Goal: Information Seeking & Learning: Understand process/instructions

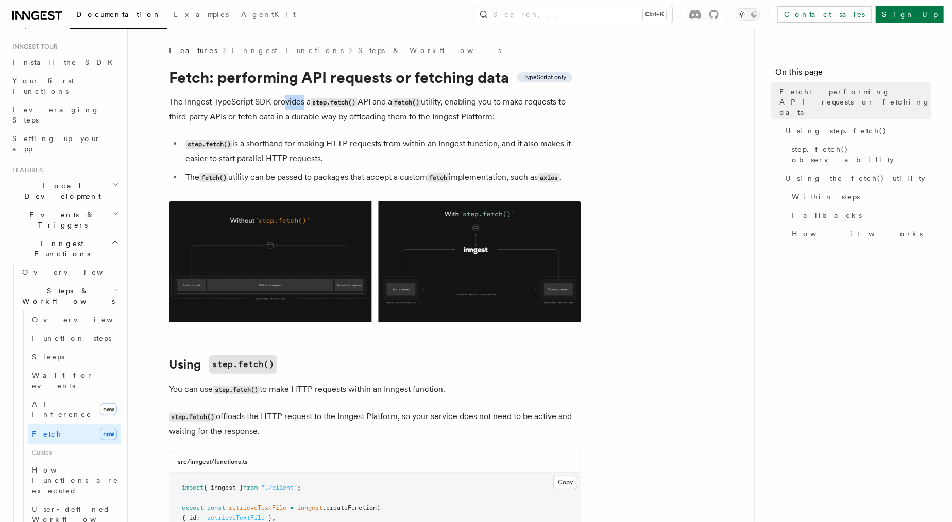
drag, startPoint x: 283, startPoint y: 105, endPoint x: 304, endPoint y: 106, distance: 21.1
click at [304, 106] on p "The Inngest TypeScript SDK provides a step.fetch() API and a fetch() utility, e…" at bounding box center [375, 109] width 412 height 29
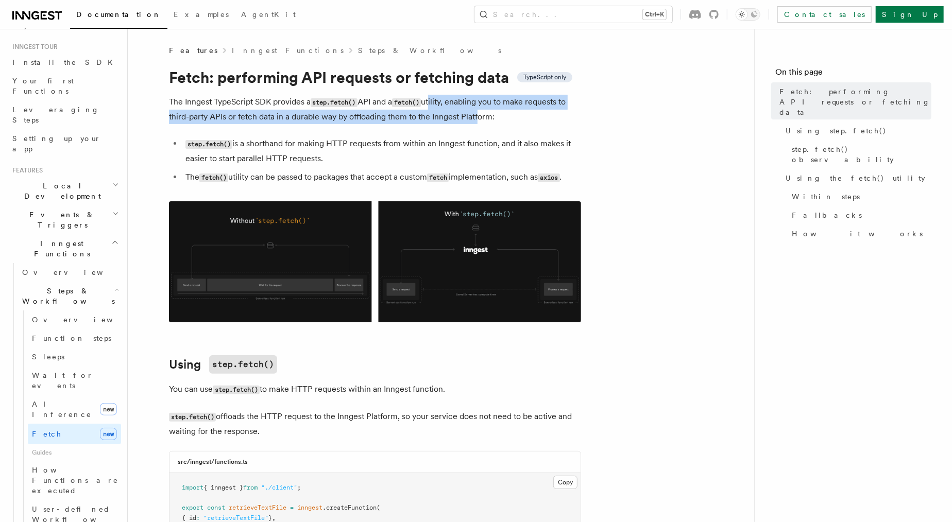
drag, startPoint x: 437, startPoint y: 107, endPoint x: 476, endPoint y: 117, distance: 40.0
click at [476, 117] on p "The Inngest TypeScript SDK provides a step.fetch() API and a fetch() utility, e…" at bounding box center [375, 109] width 412 height 29
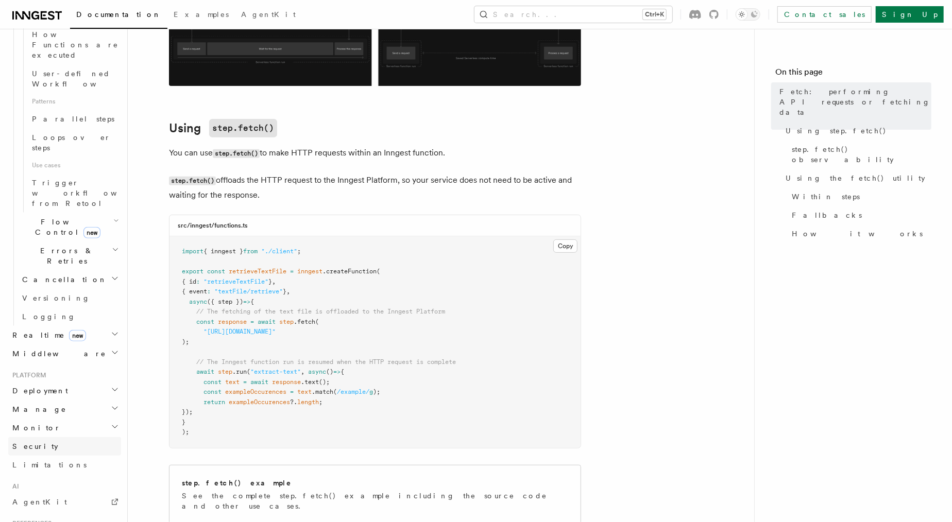
scroll to position [580, 0]
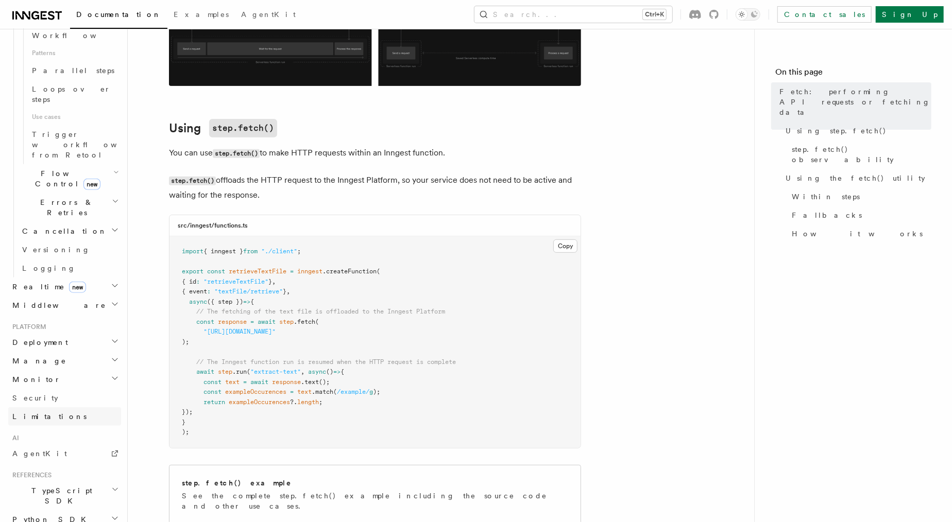
click at [48, 407] on link "Limitations" at bounding box center [64, 416] width 113 height 19
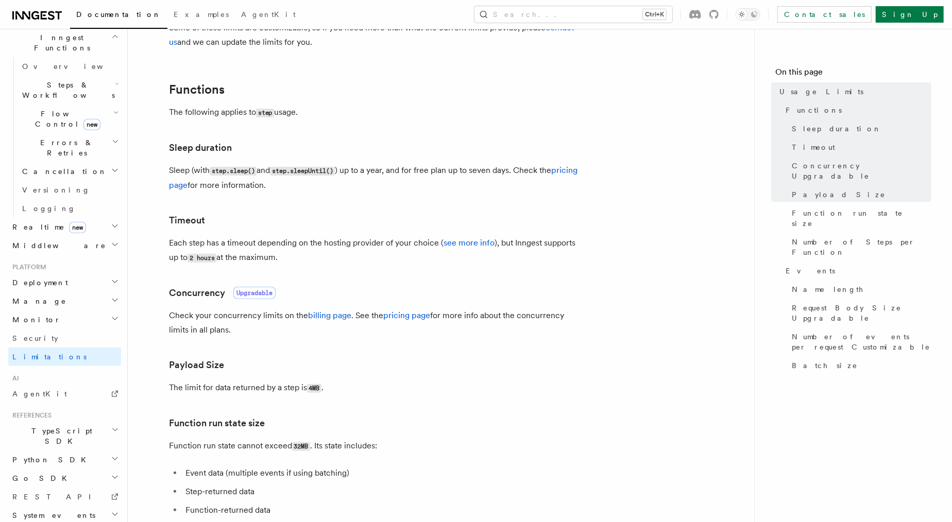
scroll to position [127, 0]
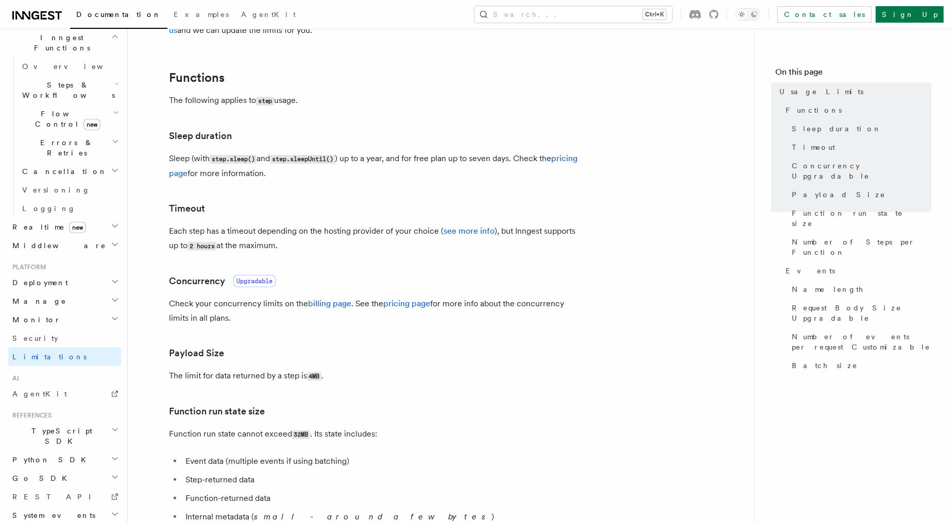
drag, startPoint x: 371, startPoint y: 156, endPoint x: 422, endPoint y: 180, distance: 56.9
click at [422, 180] on p "Sleep (with step.sleep() and step.sleepUntil() ) up to a year, and for free pla…" at bounding box center [375, 165] width 412 height 29
drag, startPoint x: 422, startPoint y: 180, endPoint x: 405, endPoint y: 161, distance: 25.5
click at [405, 161] on p "Sleep (with step.sleep() and step.sleepUntil() ) up to a year, and for free pla…" at bounding box center [375, 165] width 412 height 29
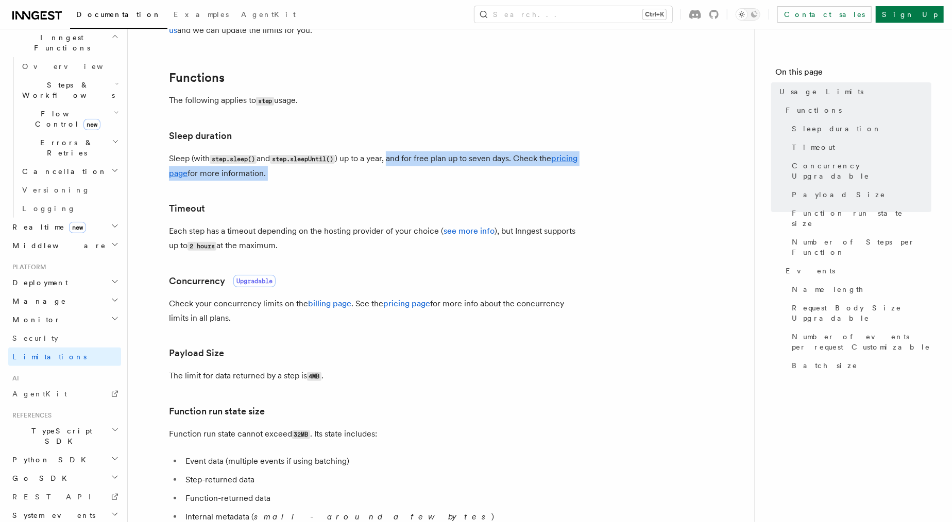
click at [405, 161] on p "Sleep (with step.sleep() and step.sleepUntil() ) up to a year, and for free pla…" at bounding box center [375, 165] width 412 height 29
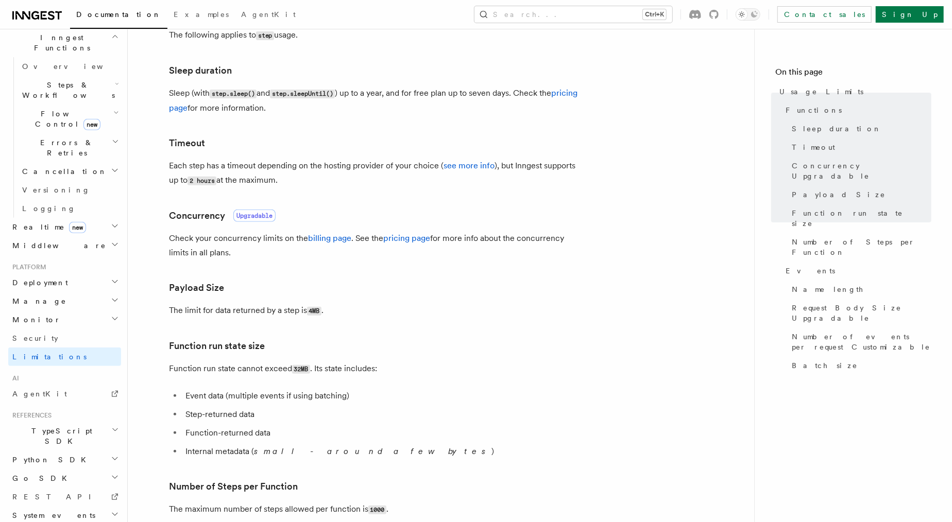
scroll to position [195, 0]
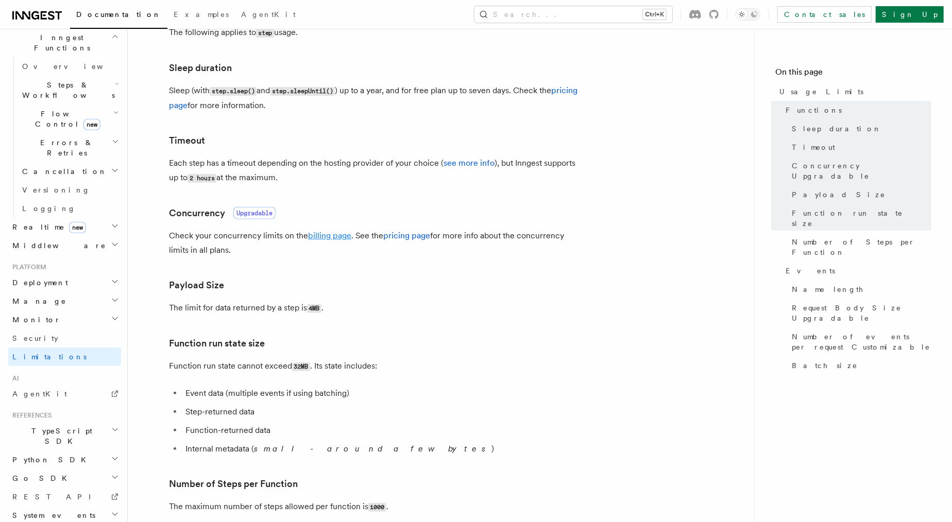
click at [325, 237] on link "billing page" at bounding box center [329, 236] width 43 height 10
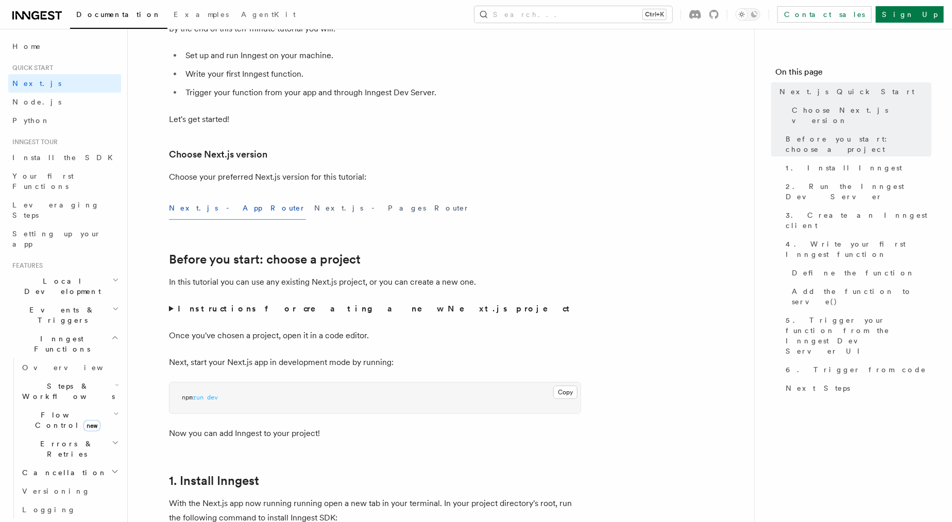
scroll to position [209, 0]
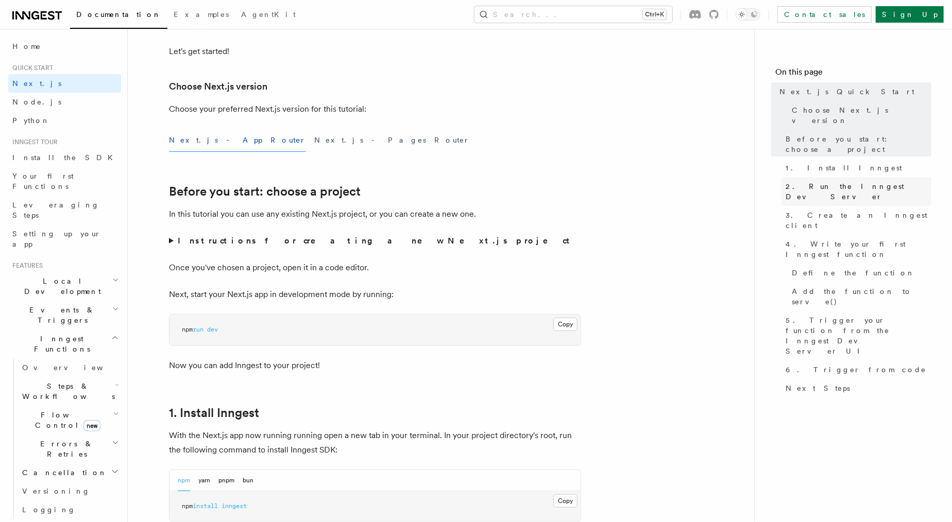
click at [868, 181] on span "2. Run the Inngest Dev Server" at bounding box center [859, 191] width 146 height 21
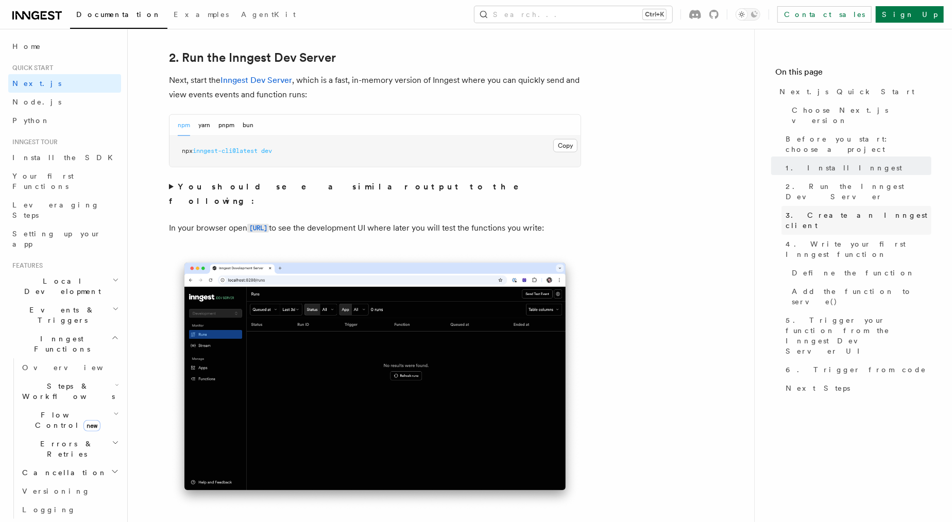
click at [865, 210] on span "3. Create an Inngest client" at bounding box center [859, 220] width 146 height 21
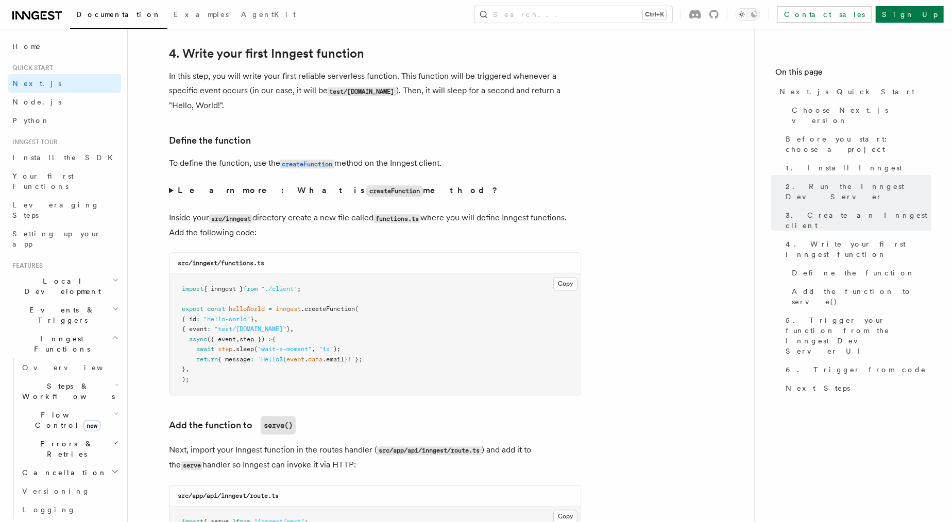
scroll to position [1671, 0]
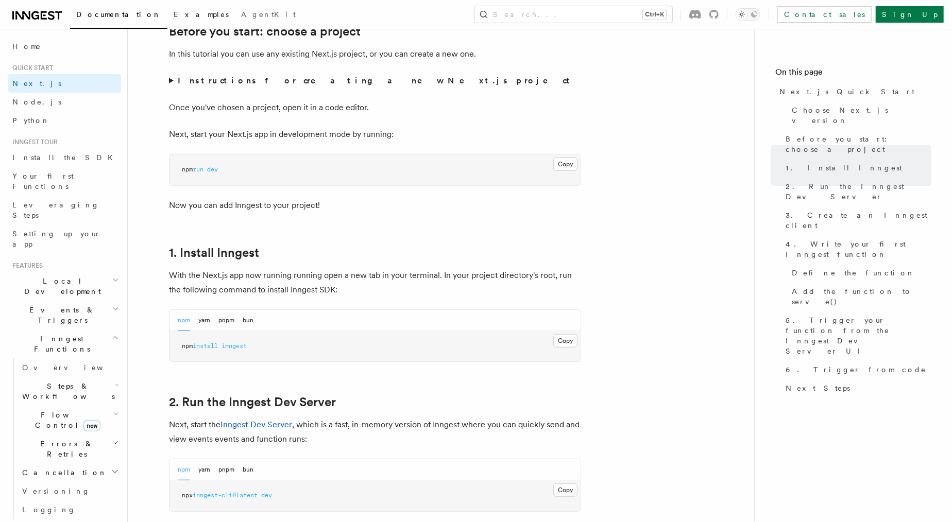
scroll to position [160, 0]
